Goal: Task Accomplishment & Management: Complete application form

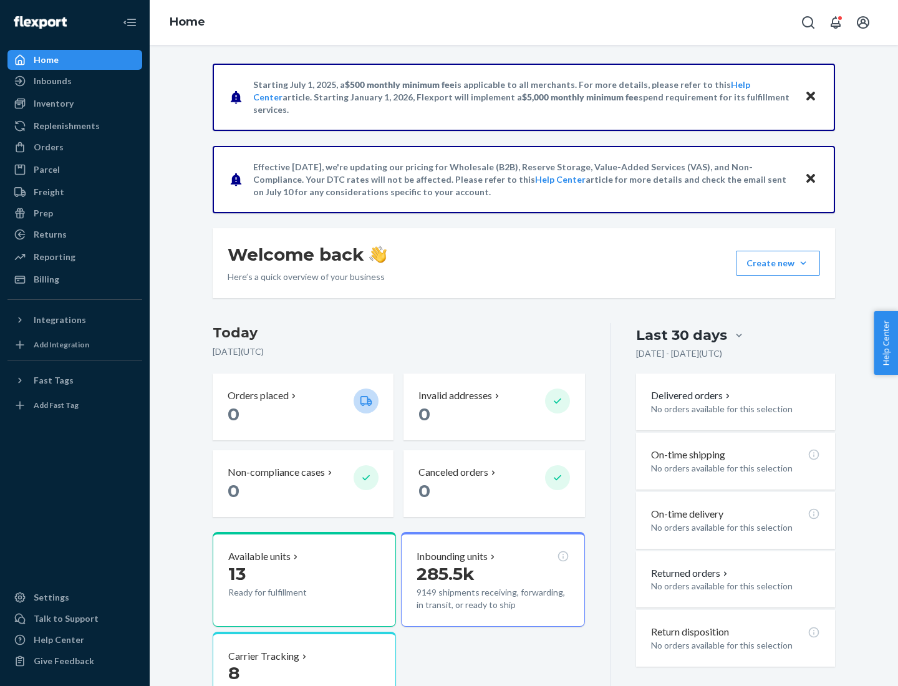
click at [803, 263] on button "Create new Create new inbound Create new order Create new product" at bounding box center [778, 263] width 84 height 25
click at [75, 81] on div "Inbounds" at bounding box center [75, 80] width 132 height 17
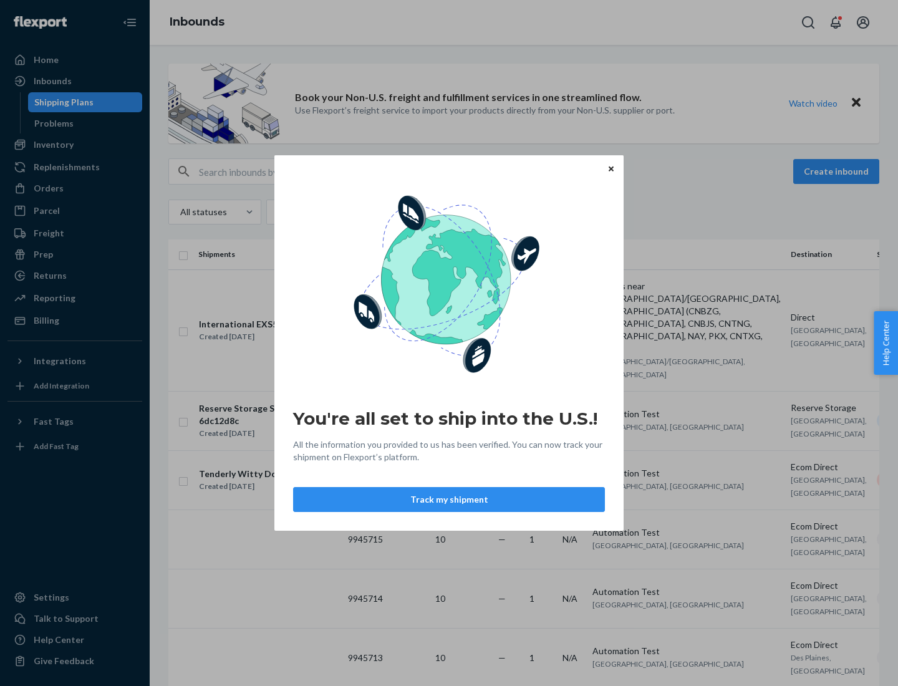
click at [449, 499] on button "Track my shipment" at bounding box center [449, 499] width 312 height 25
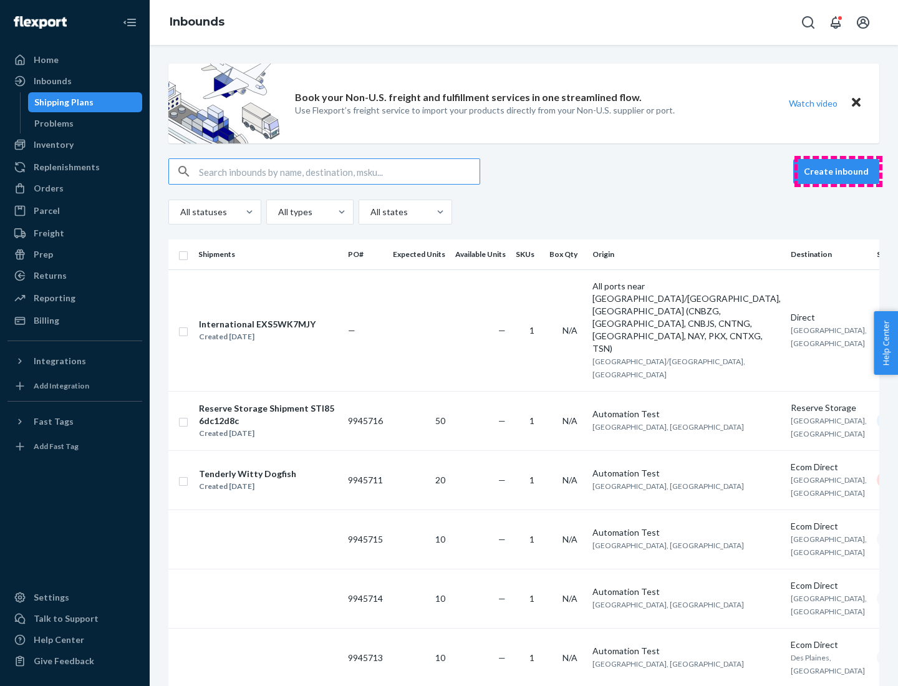
click at [838, 171] on button "Create inbound" at bounding box center [836, 171] width 86 height 25
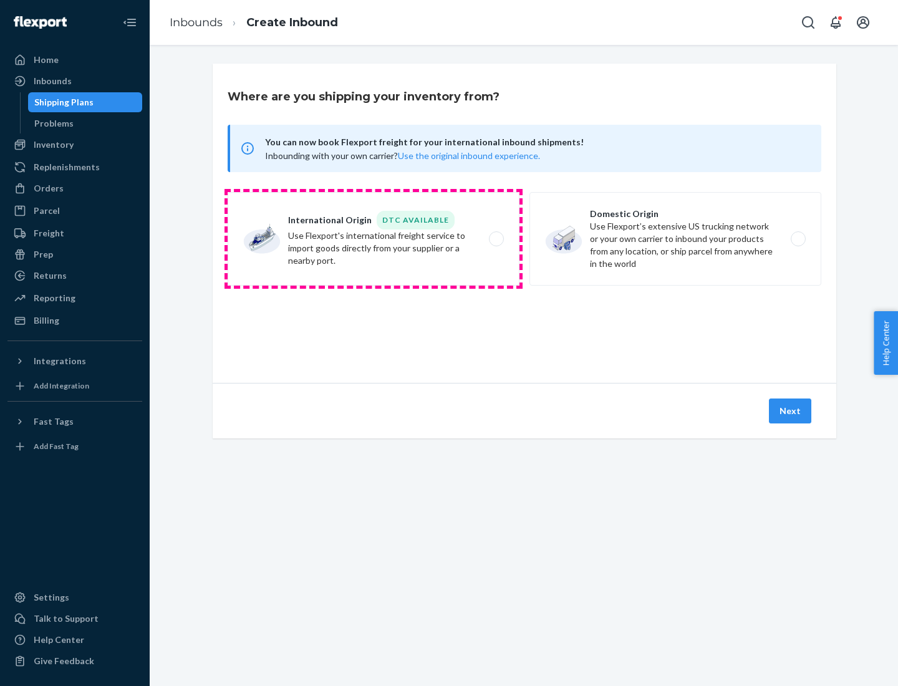
click at [374, 239] on label "International Origin DTC Available Use Flexport's international freight service…" at bounding box center [374, 239] width 292 height 94
click at [496, 239] on input "International Origin DTC Available Use Flexport's international freight service…" at bounding box center [500, 239] width 8 height 8
radio input "true"
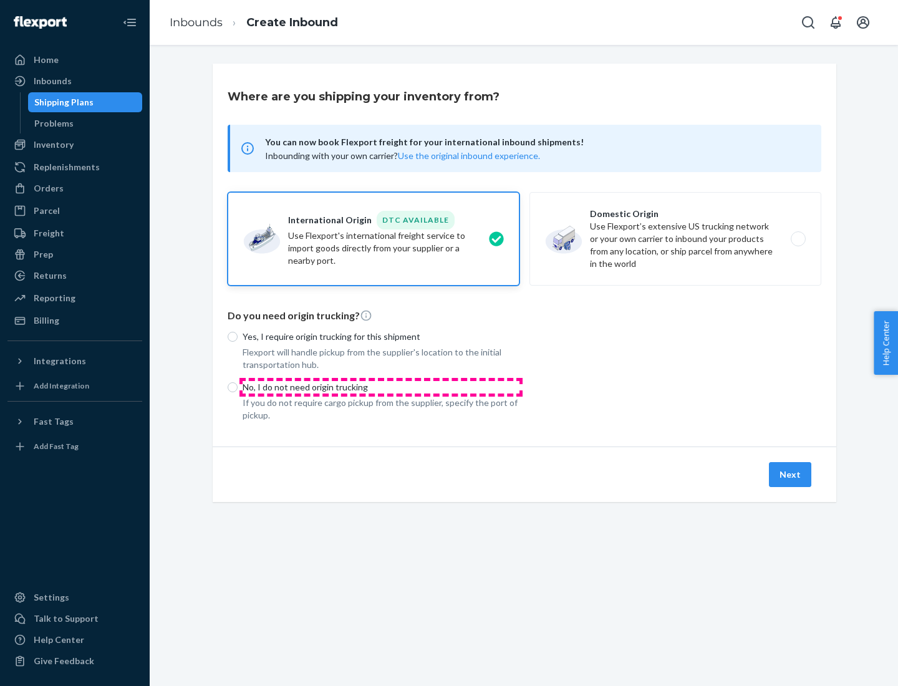
click at [381, 387] on p "No, I do not need origin trucking" at bounding box center [381, 387] width 277 height 12
click at [238, 387] on input "No, I do not need origin trucking" at bounding box center [233, 387] width 10 height 10
radio input "true"
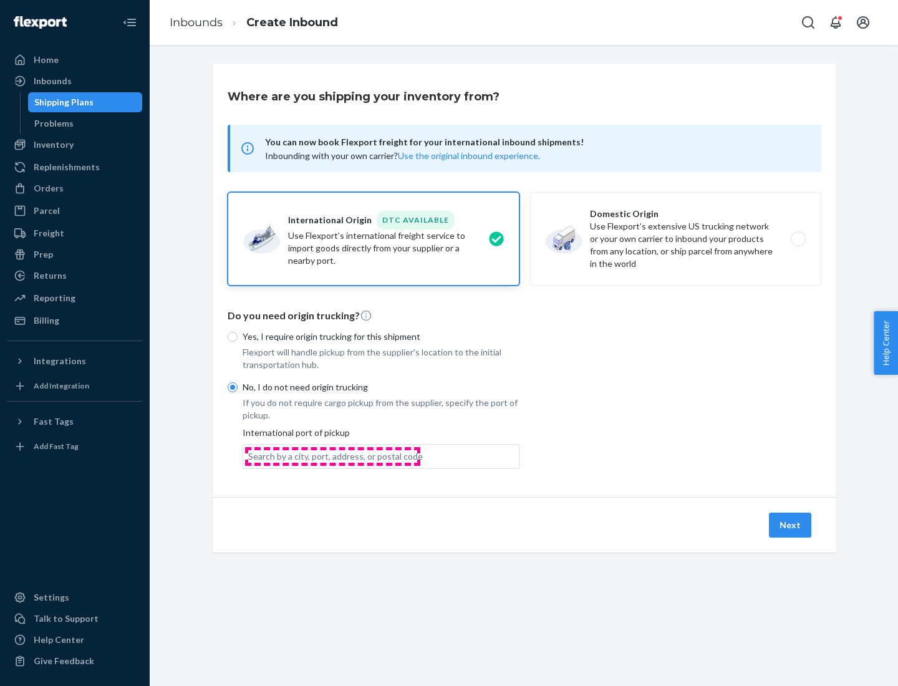
click at [332, 456] on div "Search by a city, port, address, or postal code" at bounding box center [335, 456] width 175 height 12
click at [249, 456] on input "Search by a city, port, address, or postal code" at bounding box center [248, 456] width 1 height 12
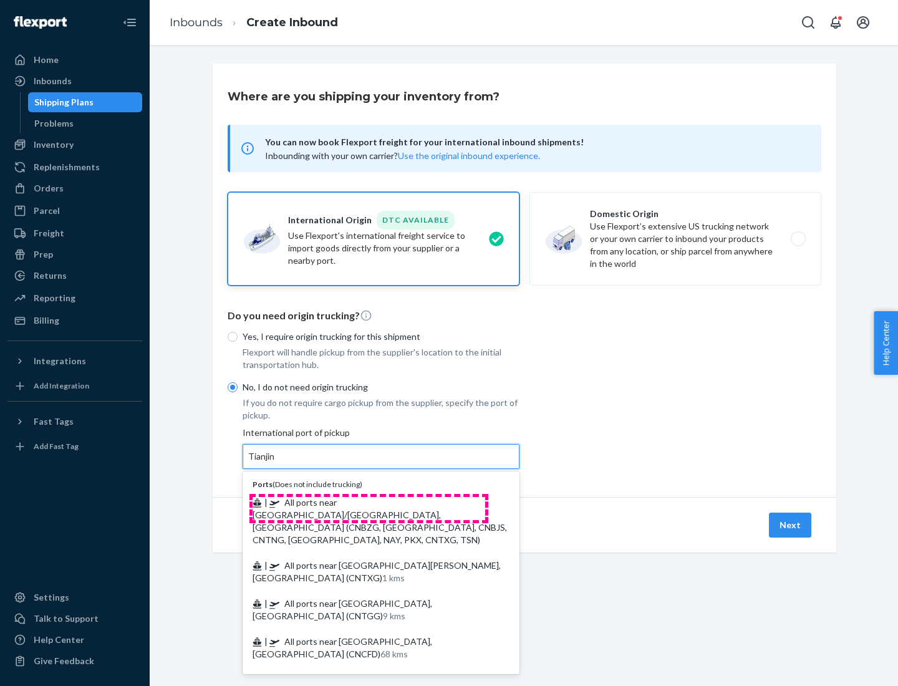
click at [369, 502] on span "| All ports near [GEOGRAPHIC_DATA]/[GEOGRAPHIC_DATA], [GEOGRAPHIC_DATA] (CNBZG,…" at bounding box center [380, 521] width 254 height 48
click at [276, 463] on input "Tianjin" at bounding box center [261, 456] width 27 height 12
type input "All ports near [GEOGRAPHIC_DATA]/[GEOGRAPHIC_DATA], [GEOGRAPHIC_DATA] (CNBZG, […"
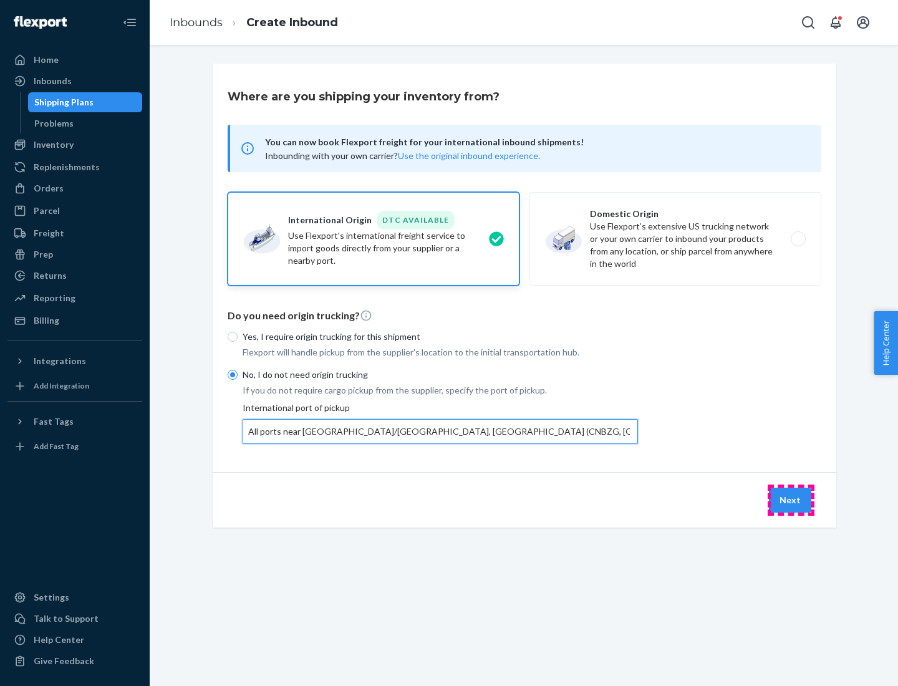
click at [791, 499] on button "Next" at bounding box center [790, 500] width 42 height 25
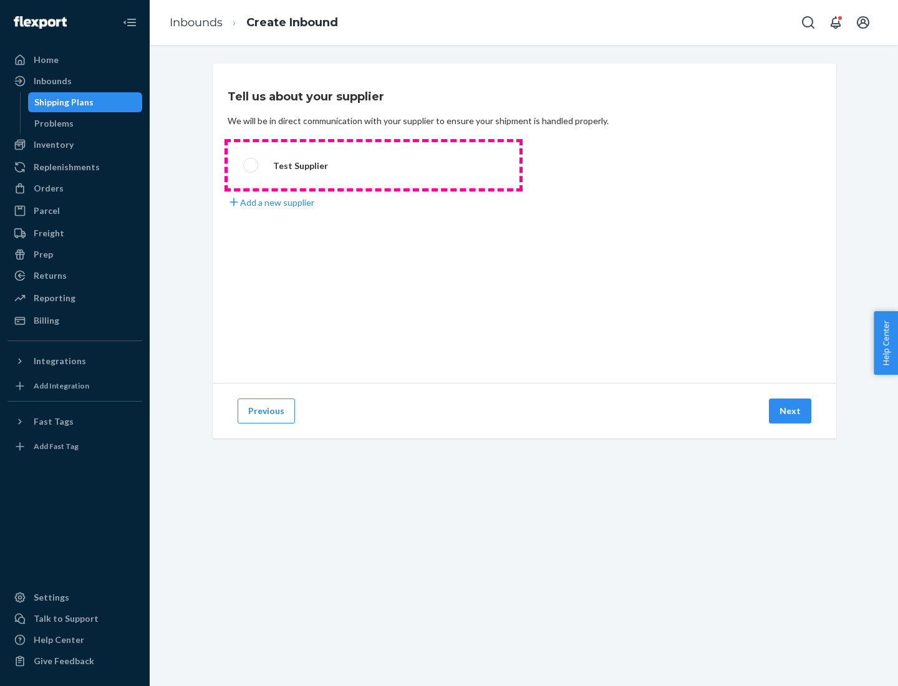
click at [374, 165] on label "Test Supplier" at bounding box center [374, 165] width 292 height 46
click at [251, 165] on input "Test Supplier" at bounding box center [247, 166] width 8 height 8
radio input "true"
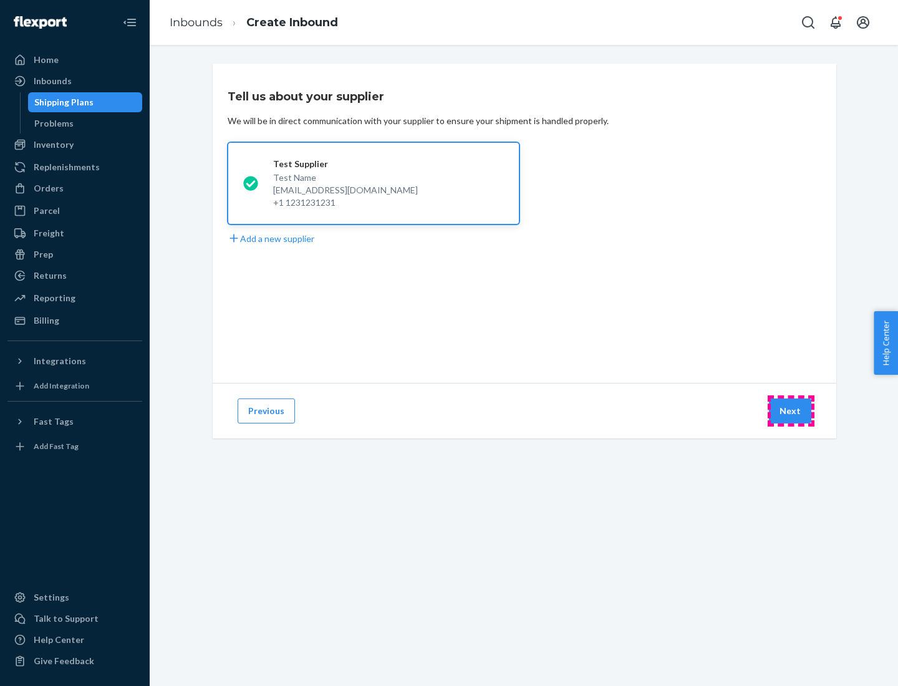
click at [791, 411] on button "Next" at bounding box center [790, 410] width 42 height 25
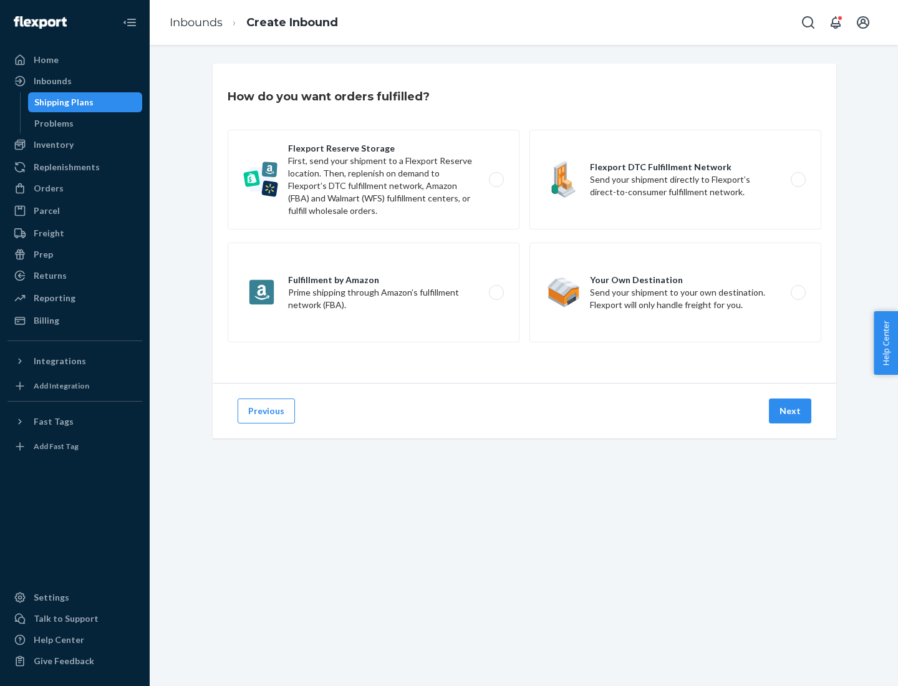
click at [524, 223] on div "Flexport Reserve Storage First, send your shipment to a Flexport Reserve locati…" at bounding box center [525, 238] width 594 height 216
click at [675, 180] on label "Flexport DTC Fulfillment Network Send your shipment directly to Flexport’s dire…" at bounding box center [675, 180] width 292 height 100
click at [798, 180] on input "Flexport DTC Fulfillment Network Send your shipment directly to Flexport’s dire…" at bounding box center [802, 180] width 8 height 8
radio input "true"
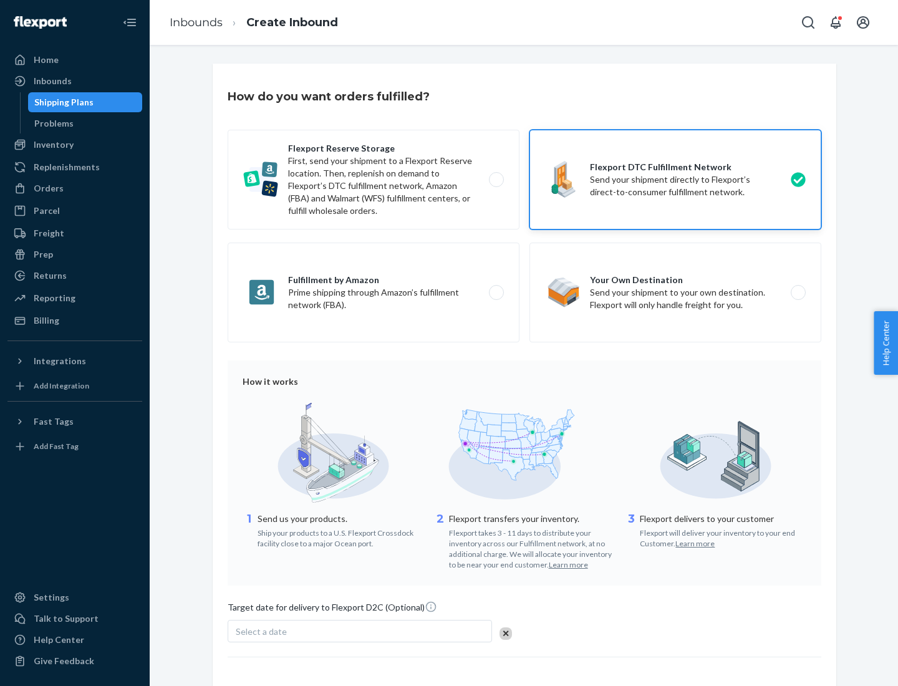
scroll to position [92, 0]
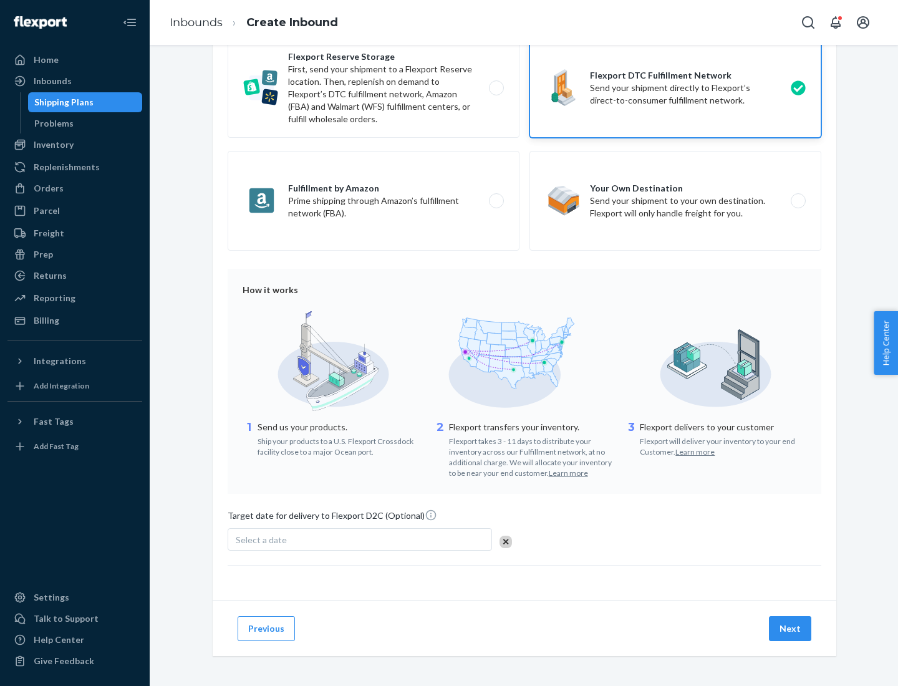
click at [791, 628] on button "Next" at bounding box center [790, 628] width 42 height 25
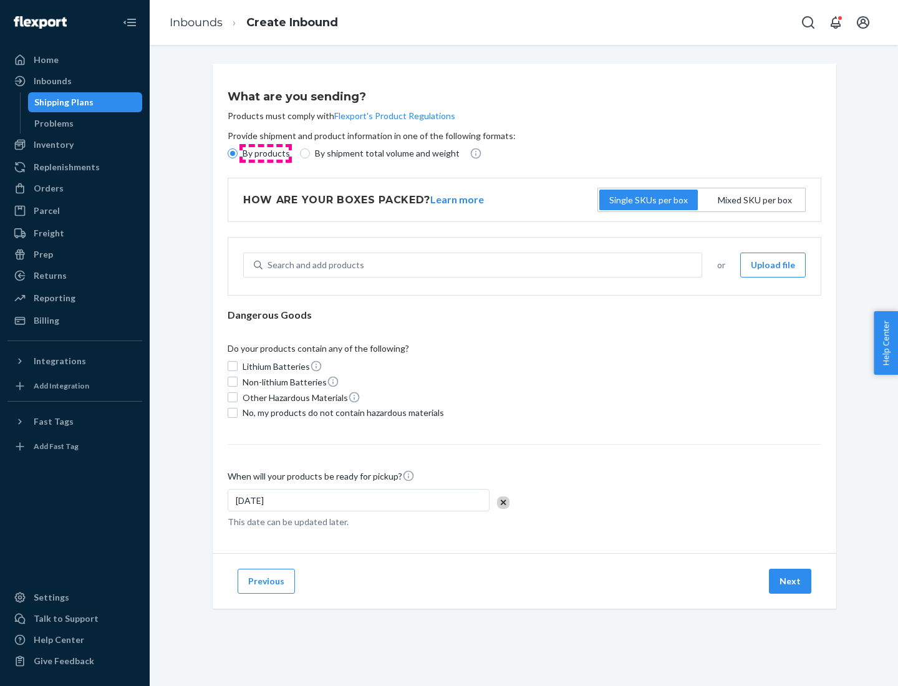
click at [265, 153] on p "By products" at bounding box center [266, 153] width 47 height 12
click at [238, 153] on input "By products" at bounding box center [233, 153] width 10 height 10
click at [314, 265] on div "Search and add products" at bounding box center [316, 265] width 97 height 12
click at [269, 265] on input "Search and add products" at bounding box center [268, 265] width 1 height 12
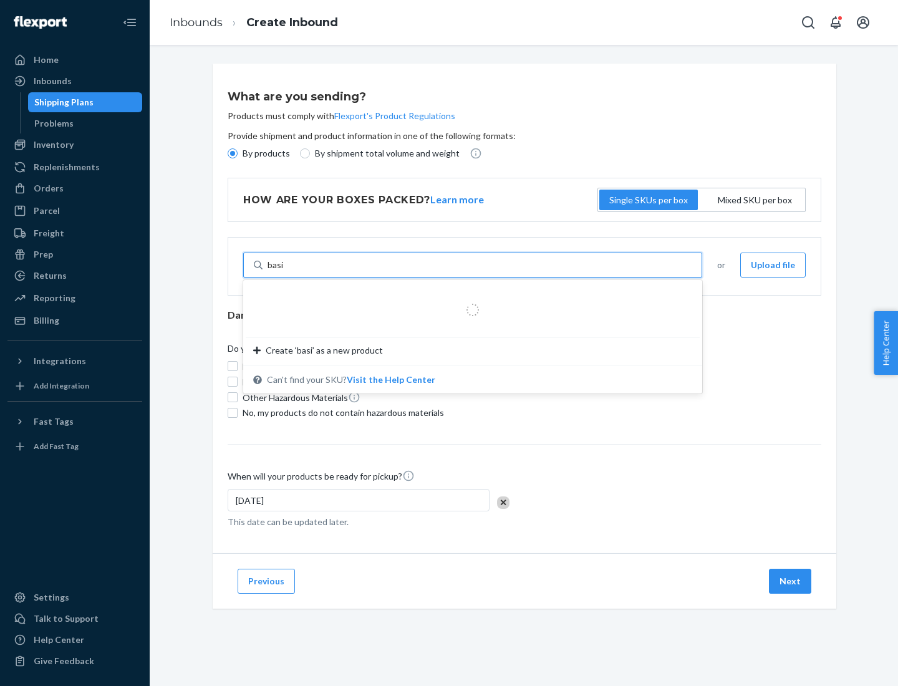
type input "basic"
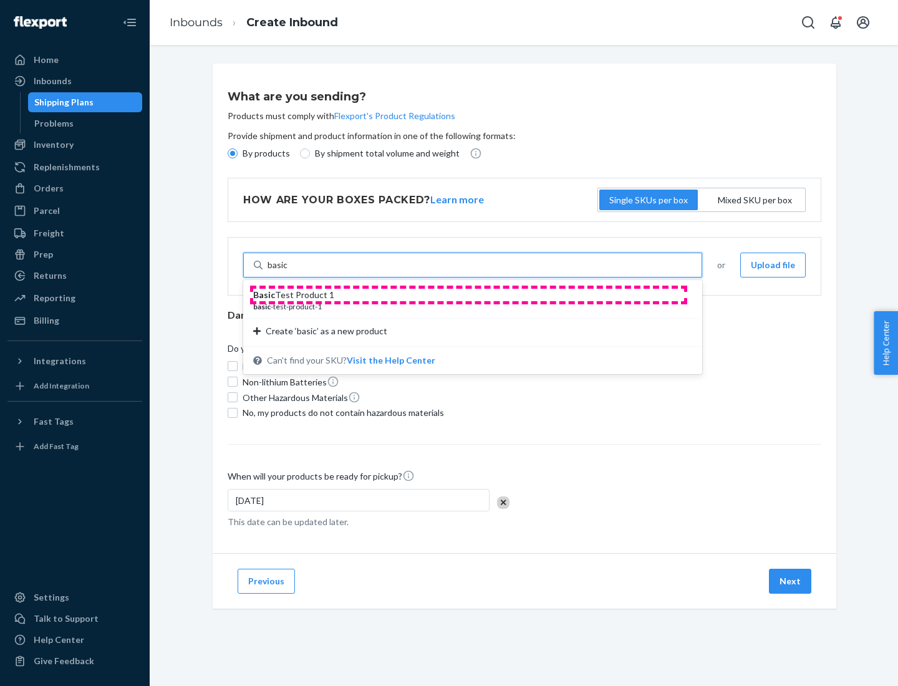
click at [468, 295] on div "Basic Test Product 1" at bounding box center [467, 295] width 429 height 12
click at [288, 271] on input "basic" at bounding box center [278, 265] width 21 height 12
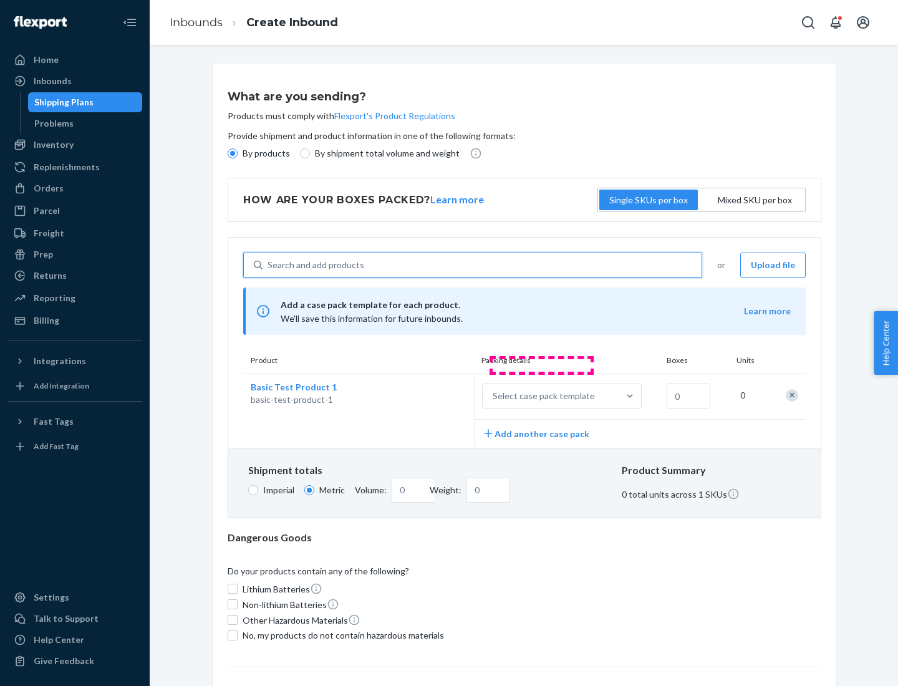
scroll to position [31, 0]
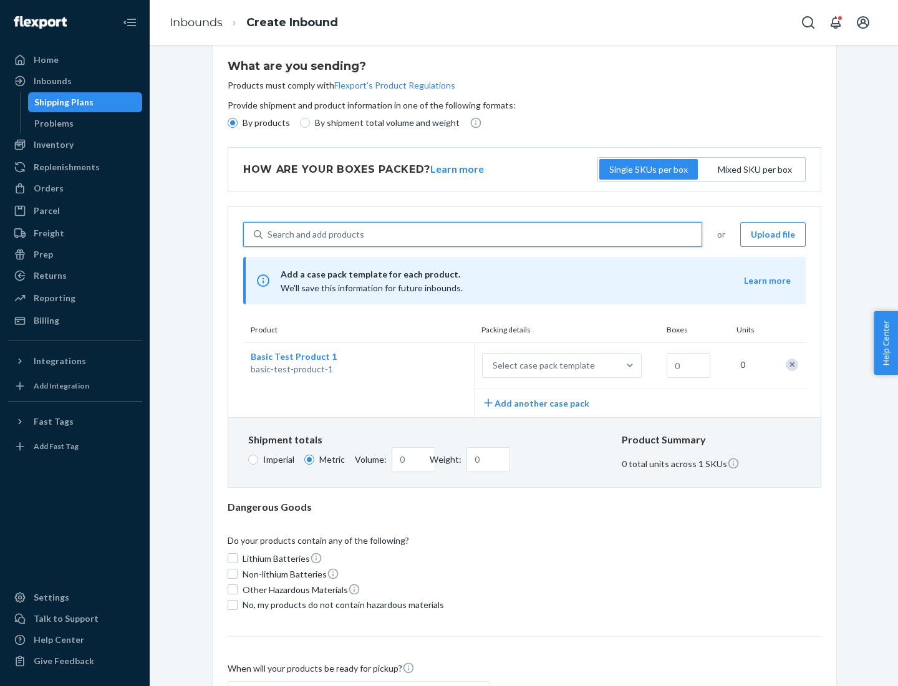
click at [541, 365] on div "Select case pack template" at bounding box center [544, 365] width 102 height 12
click at [431, 365] on input "Select case pack template" at bounding box center [431, 365] width 0 height 0
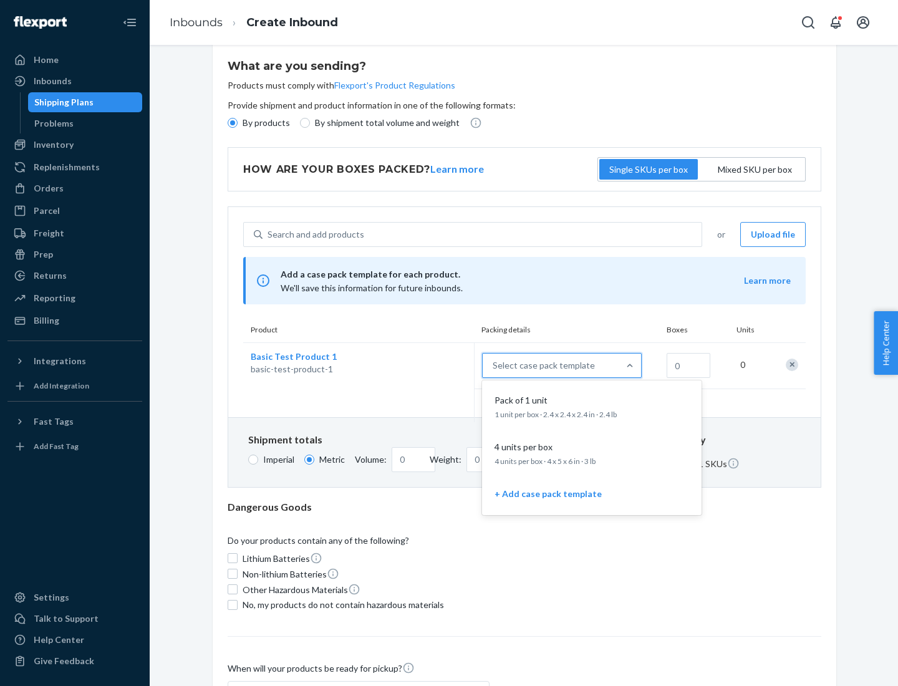
scroll to position [72, 0]
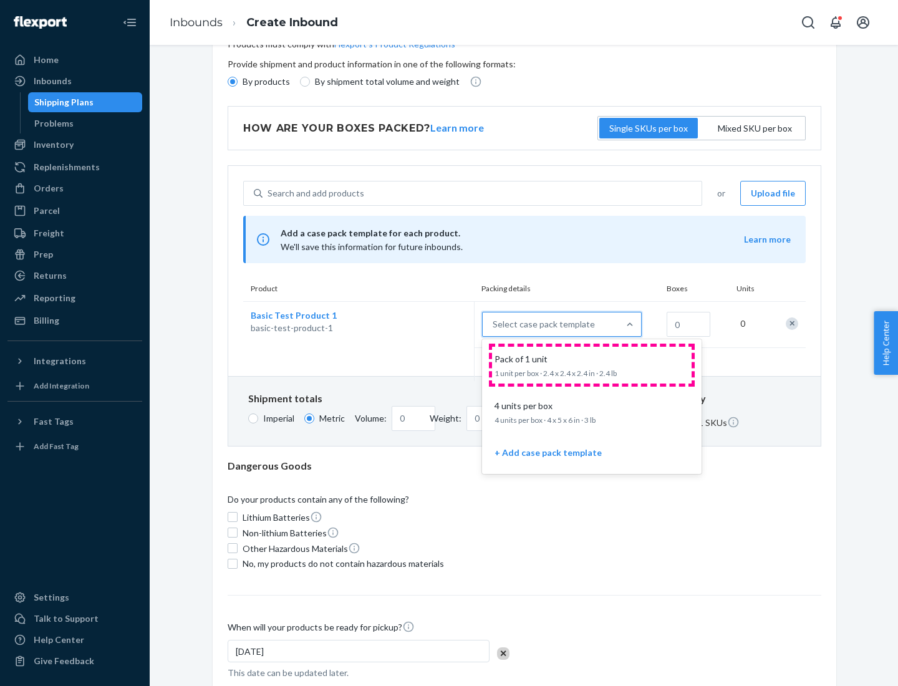
click at [592, 365] on div "Pack of 1 unit" at bounding box center [590, 359] width 200 height 12
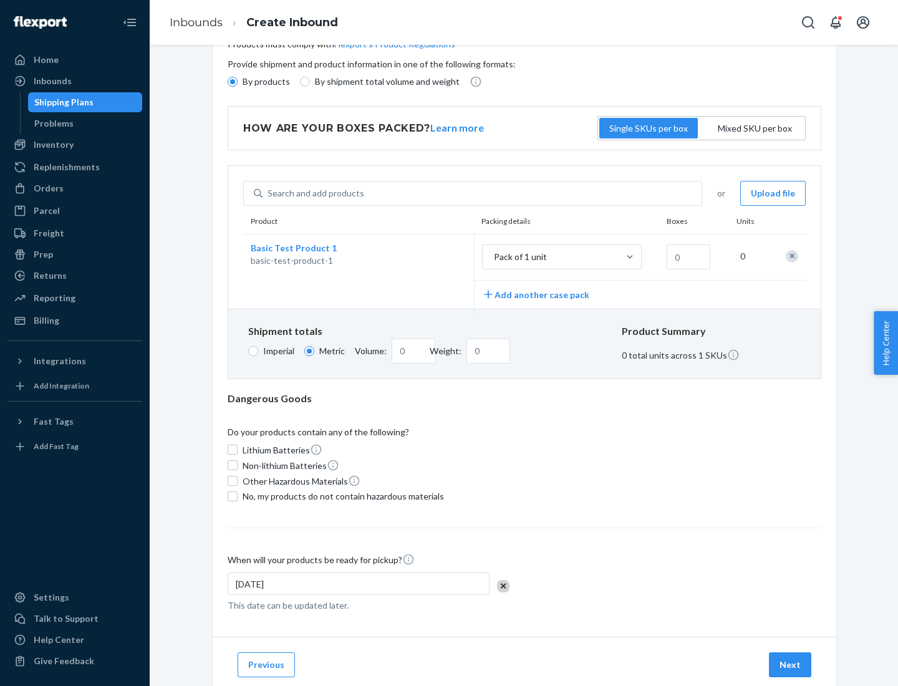
scroll to position [0, 0]
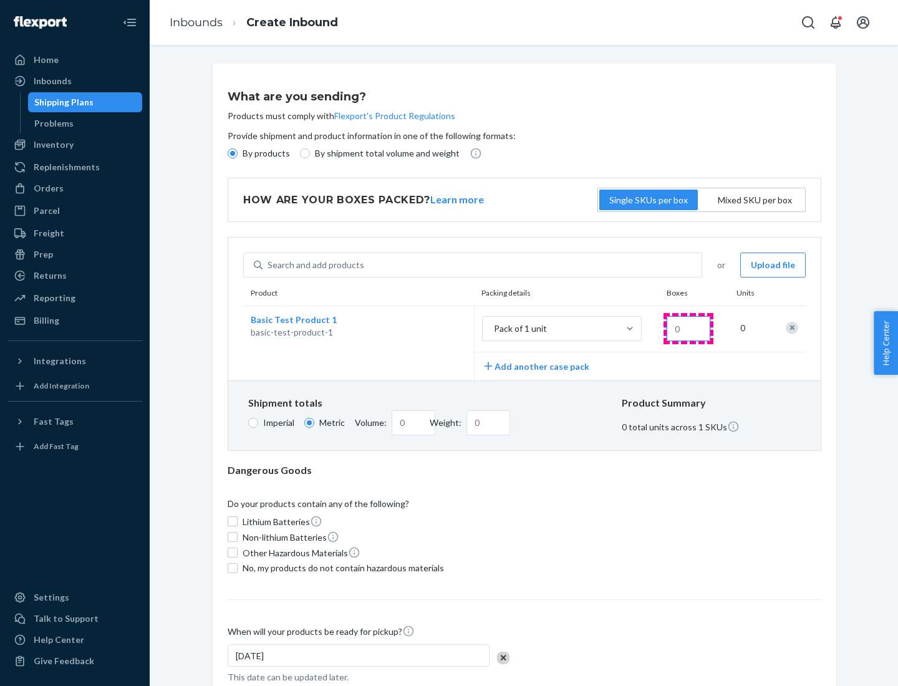
type input "1.09"
type input "10"
type input "10.89"
type input "100"
type input "0.23"
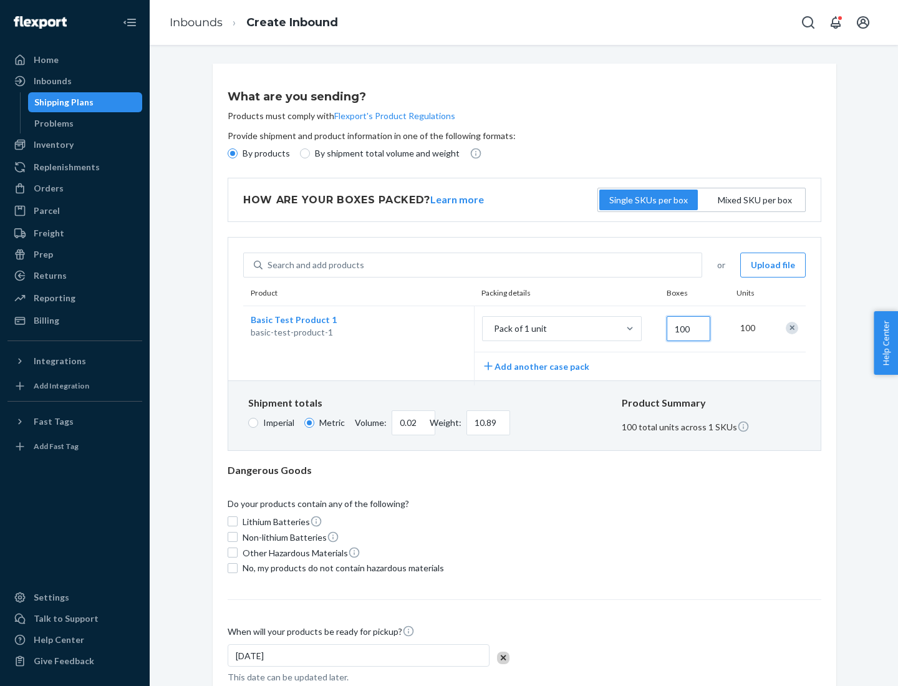
type input "1088.62"
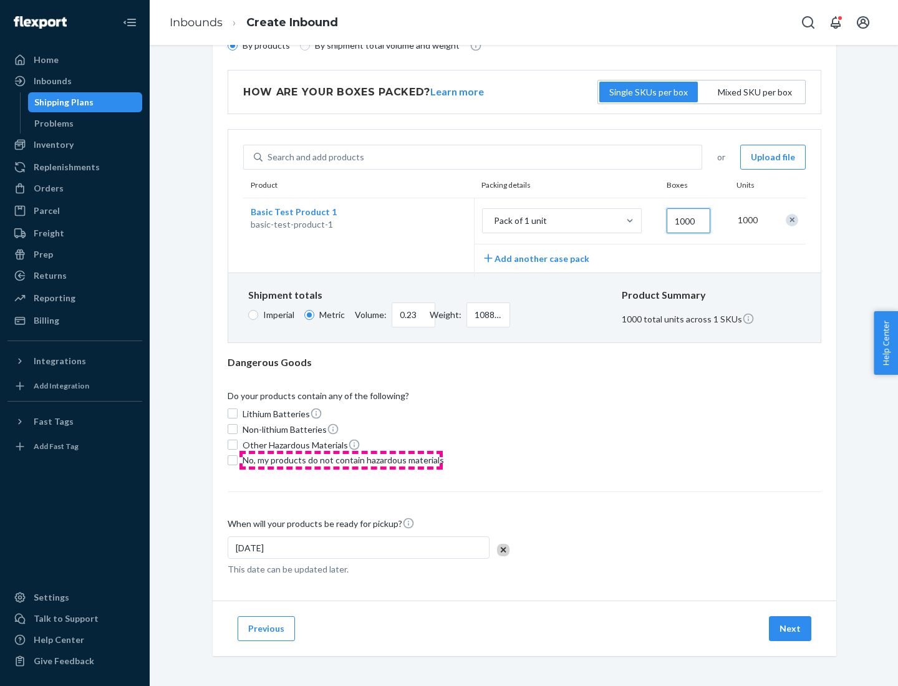
type input "1000"
click at [341, 460] on span "No, my products do not contain hazardous materials" at bounding box center [343, 460] width 201 height 12
click at [238, 460] on input "No, my products do not contain hazardous materials" at bounding box center [233, 460] width 10 height 10
checkbox input "true"
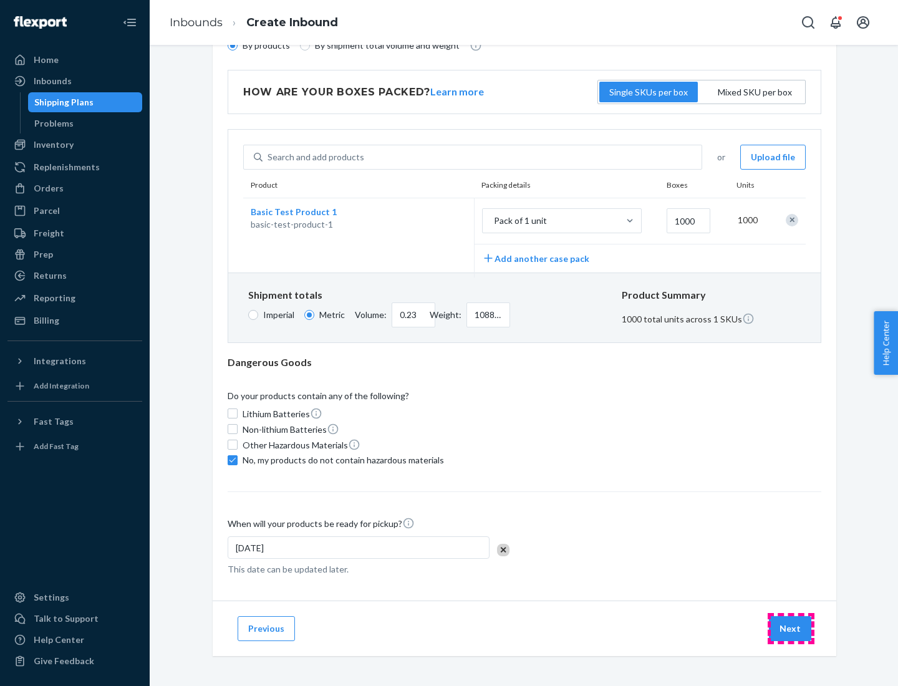
click at [791, 628] on button "Next" at bounding box center [790, 628] width 42 height 25
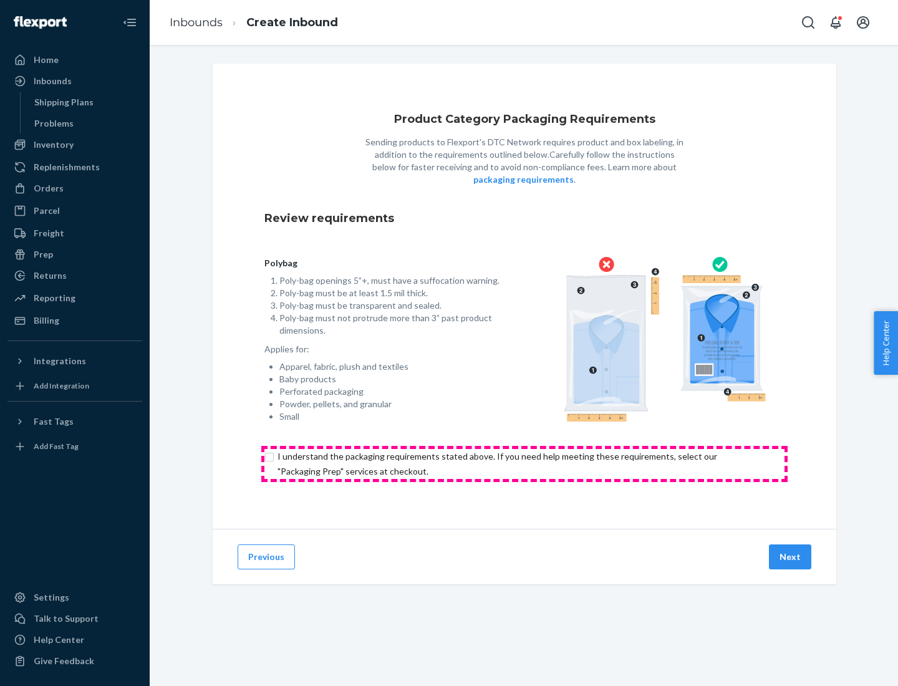
click at [524, 463] on input "checkbox" at bounding box center [524, 464] width 520 height 30
checkbox input "true"
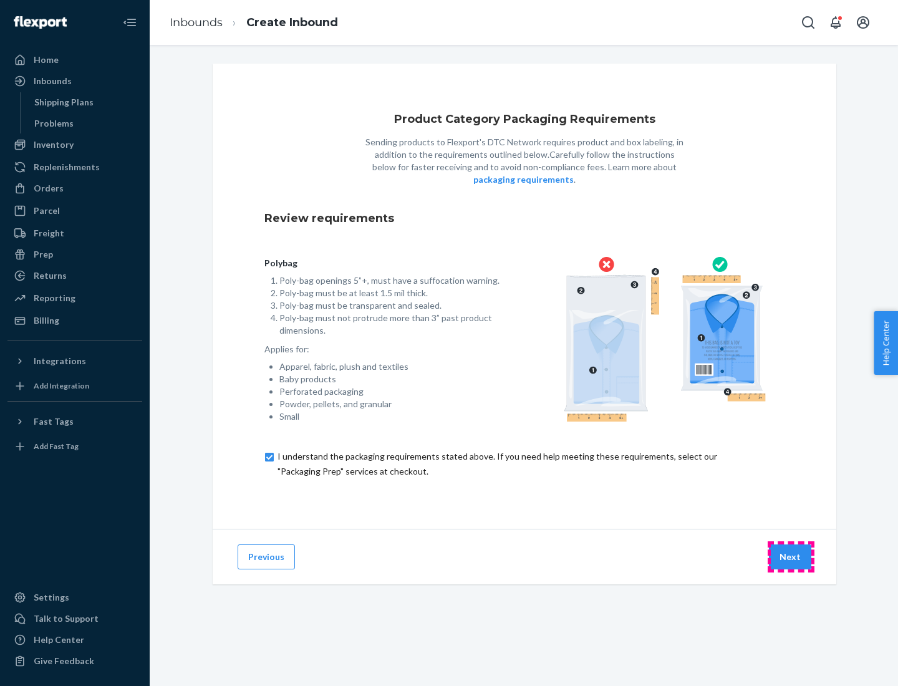
click at [791, 556] on button "Next" at bounding box center [790, 556] width 42 height 25
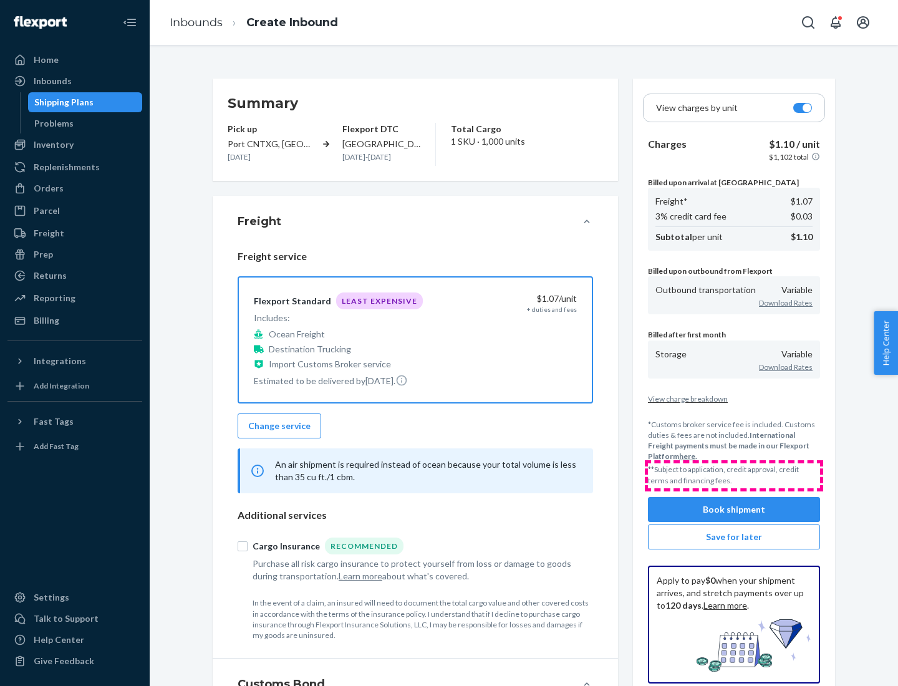
scroll to position [144, 0]
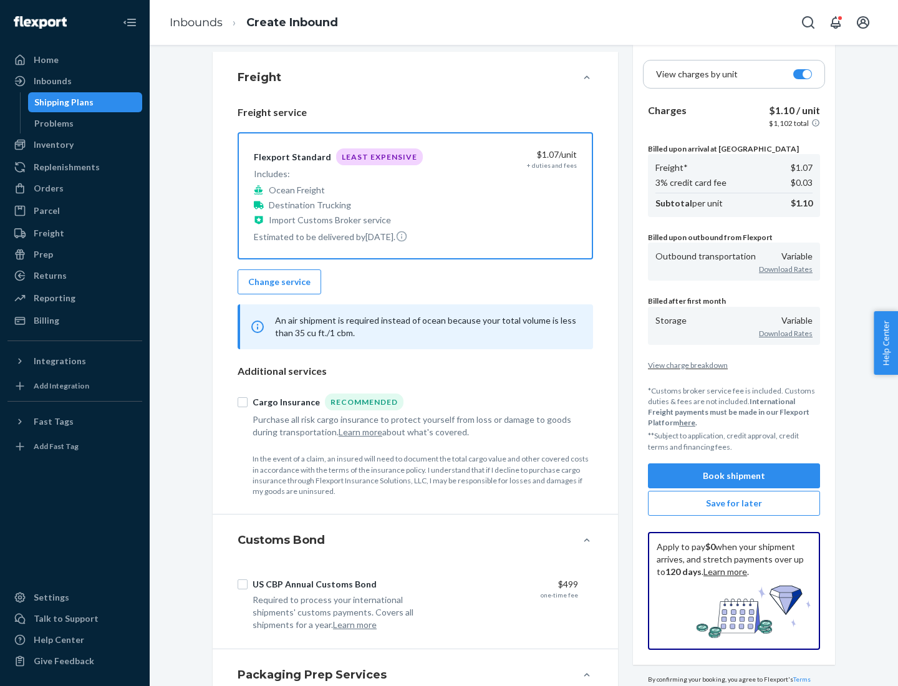
click at [734, 475] on button "Book shipment" at bounding box center [734, 475] width 172 height 25
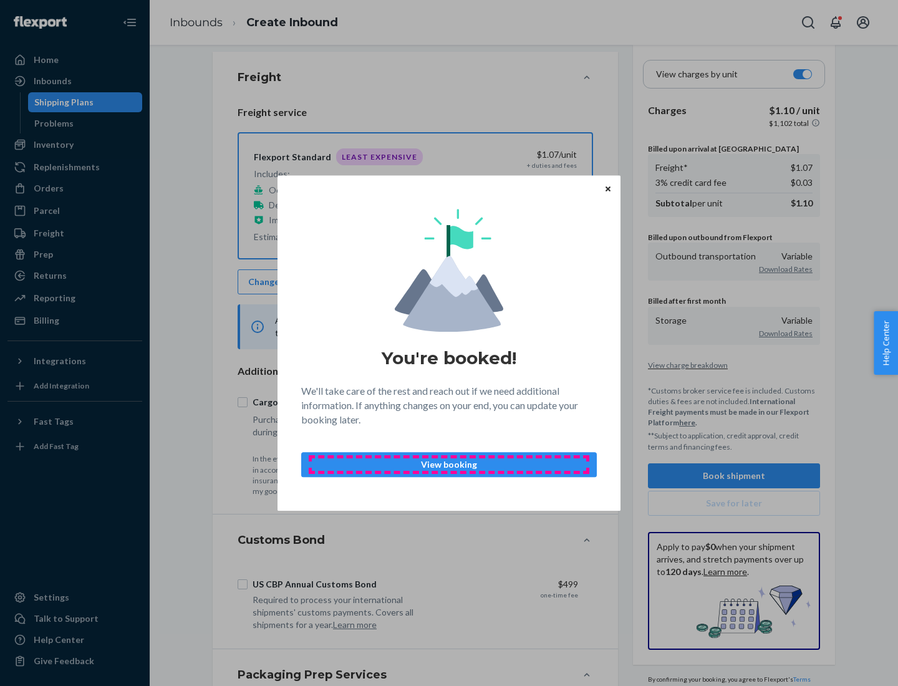
click at [449, 464] on p "View booking" at bounding box center [449, 464] width 274 height 12
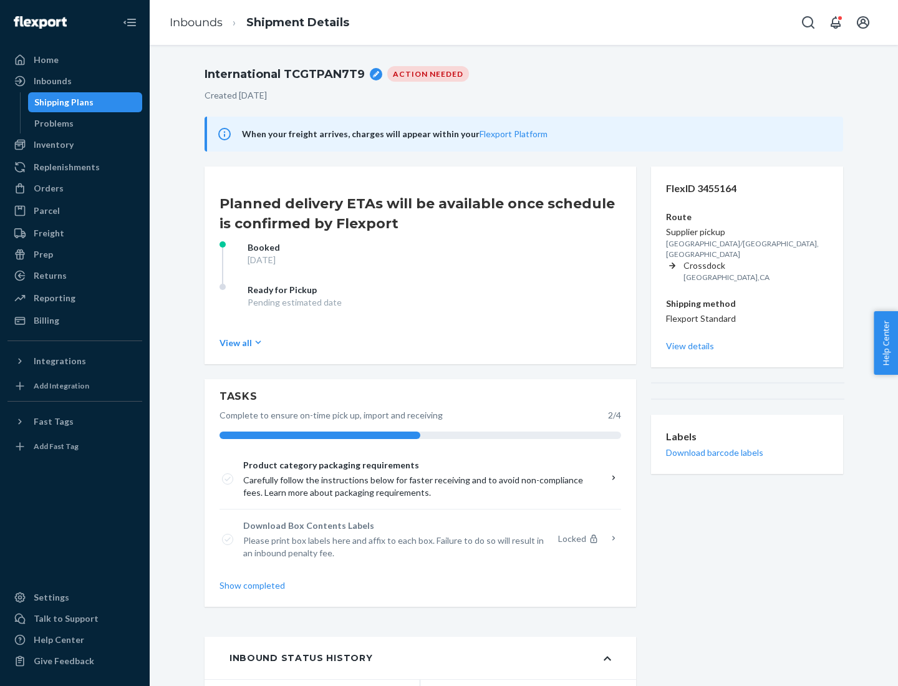
scroll to position [100, 0]
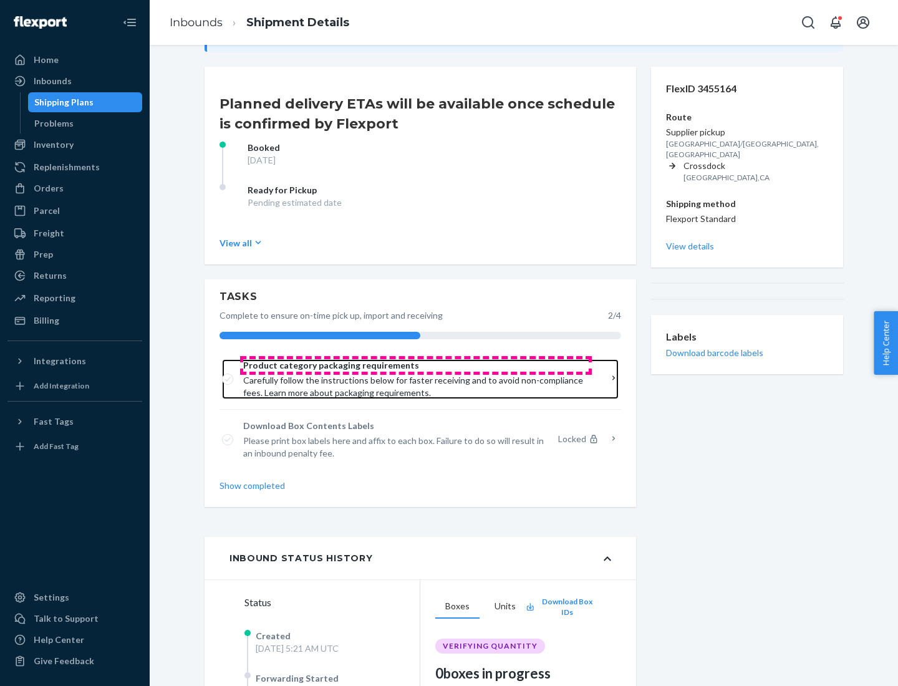
click at [416, 365] on span "Product category packaging requirements" at bounding box center [415, 365] width 345 height 12
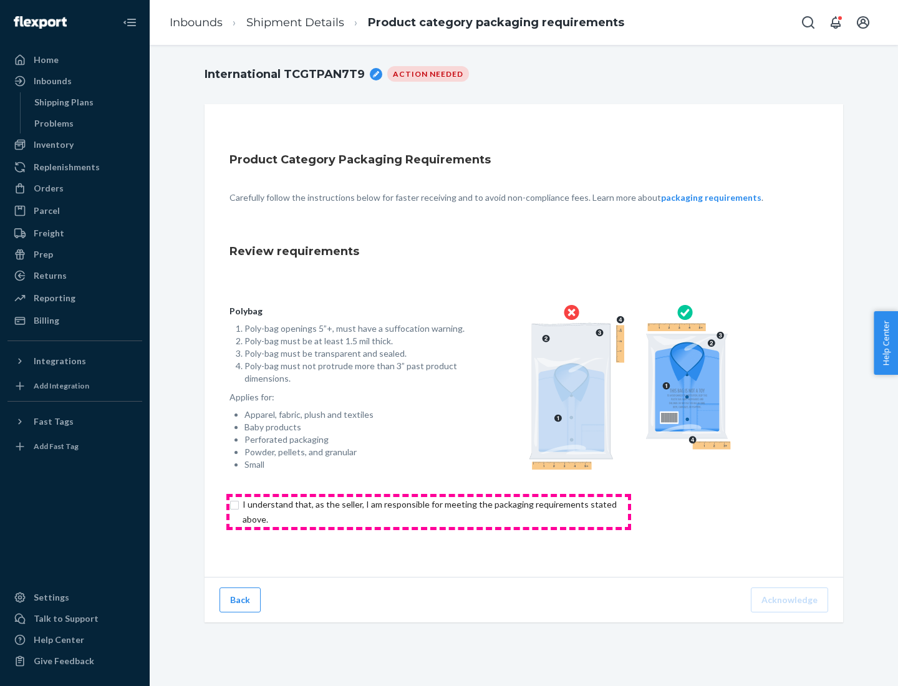
click at [428, 511] on input "checkbox" at bounding box center [436, 512] width 415 height 30
checkbox input "true"
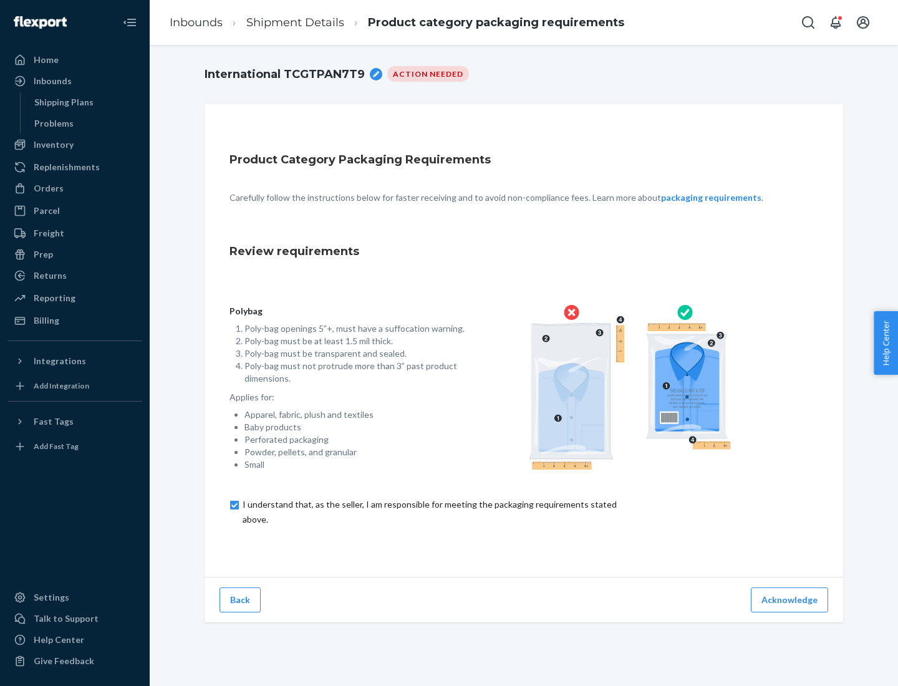
click at [791, 599] on button "Acknowledge" at bounding box center [789, 599] width 77 height 25
